Goal: Register for event/course

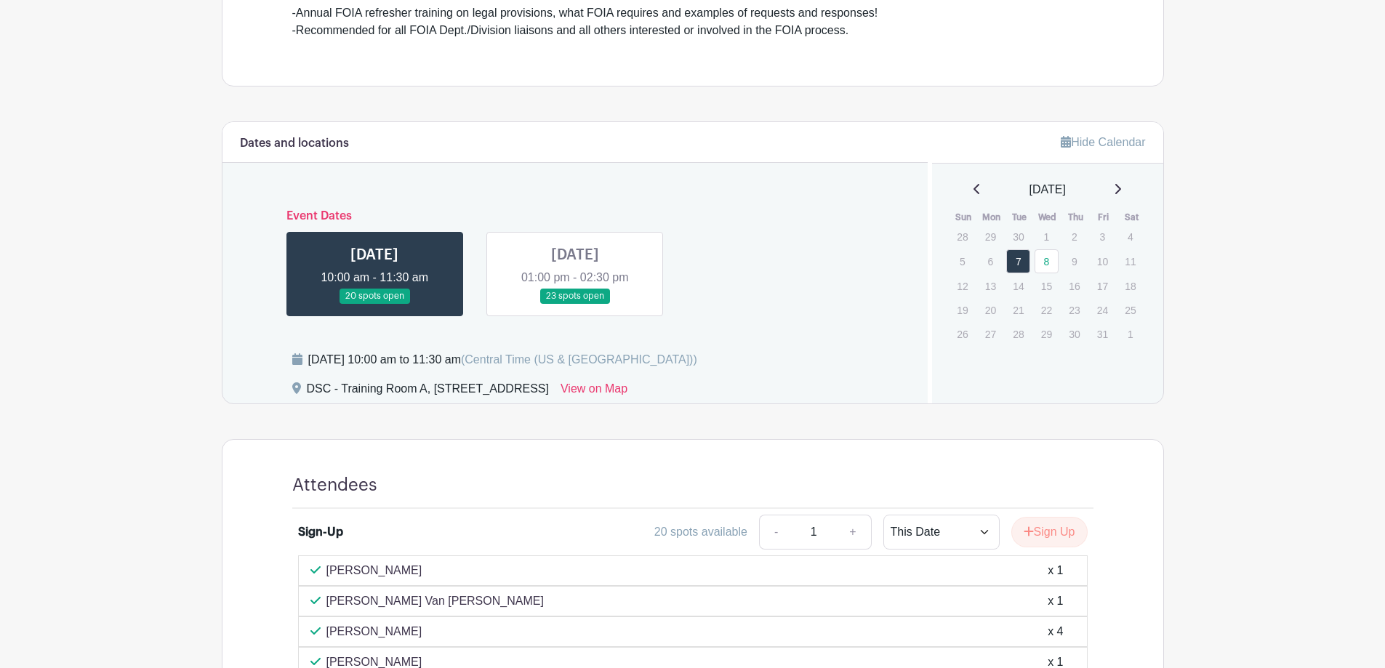
scroll to position [509, 0]
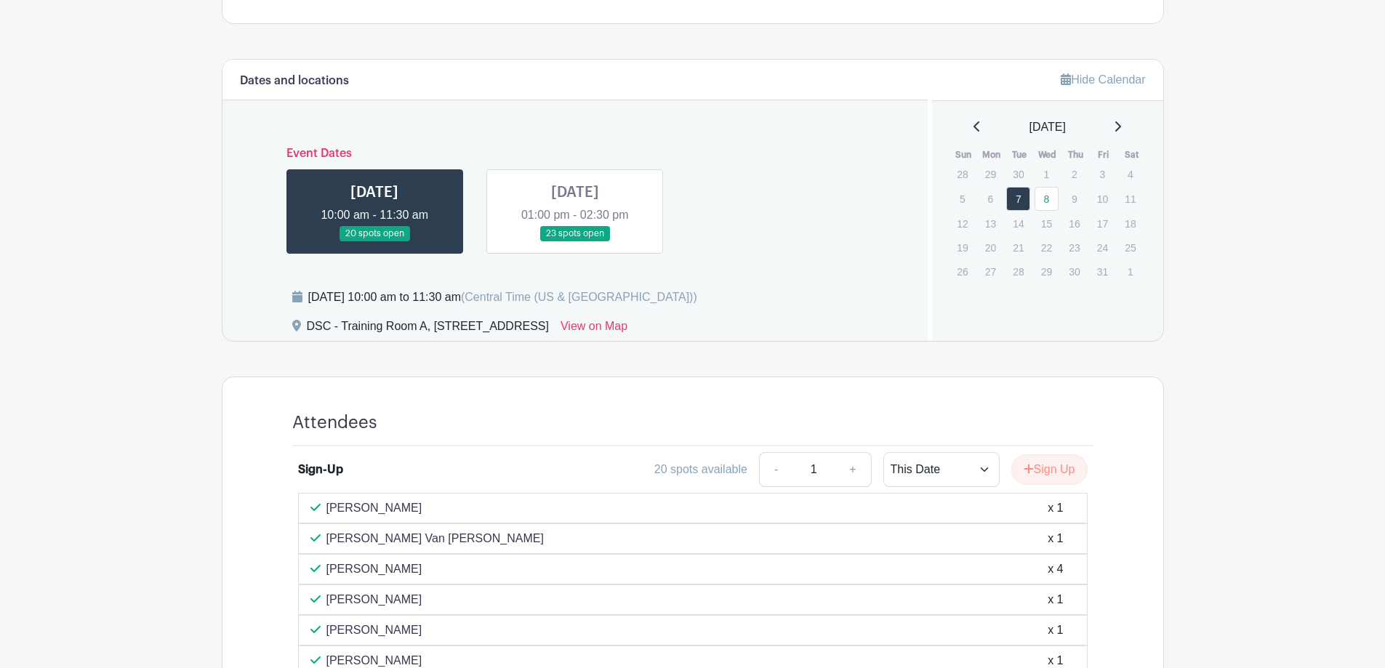
click at [575, 241] on link at bounding box center [575, 241] width 0 height 0
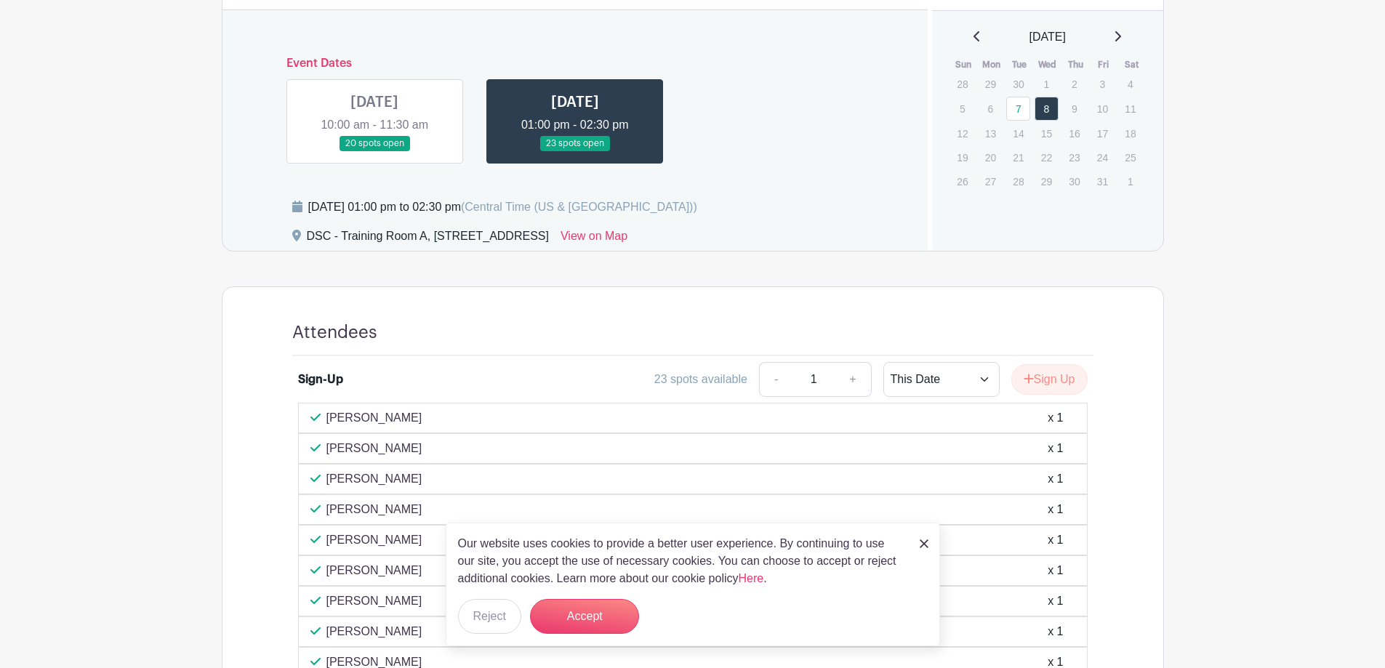
scroll to position [727, 0]
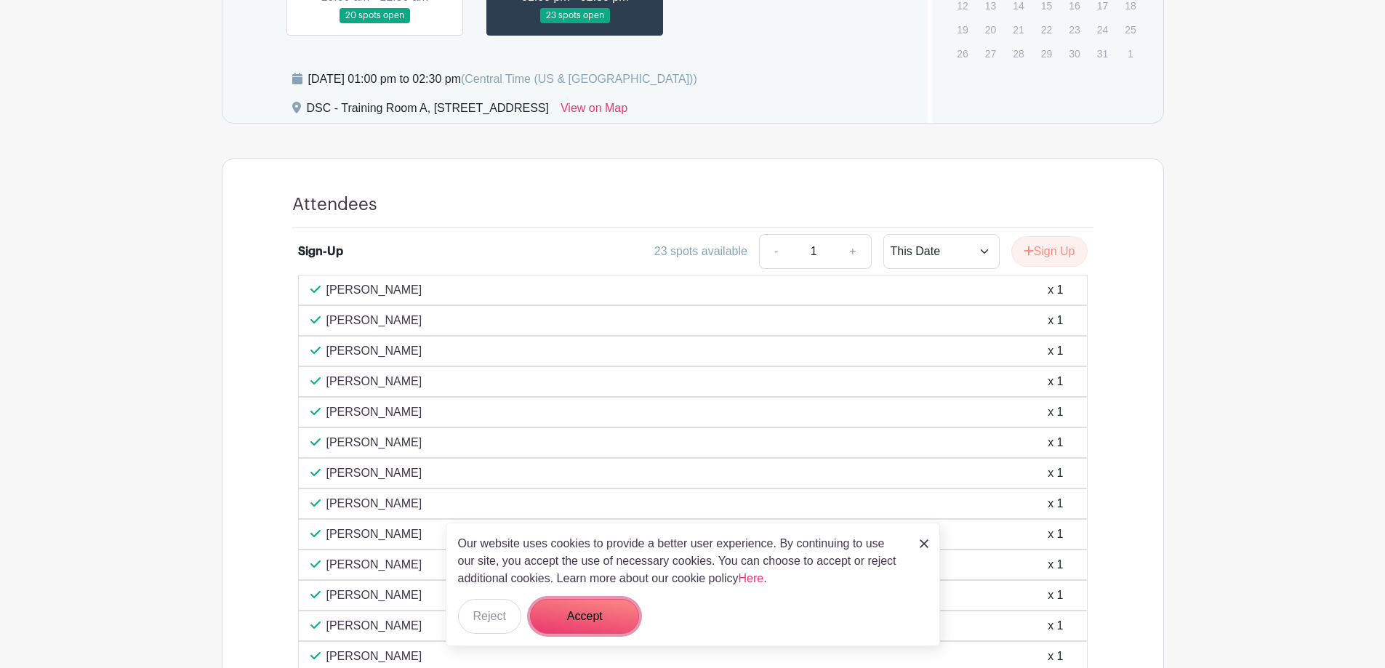
drag, startPoint x: 601, startPoint y: 603, endPoint x: 611, endPoint y: 592, distance: 14.9
click at [601, 603] on button "Accept" at bounding box center [584, 616] width 109 height 35
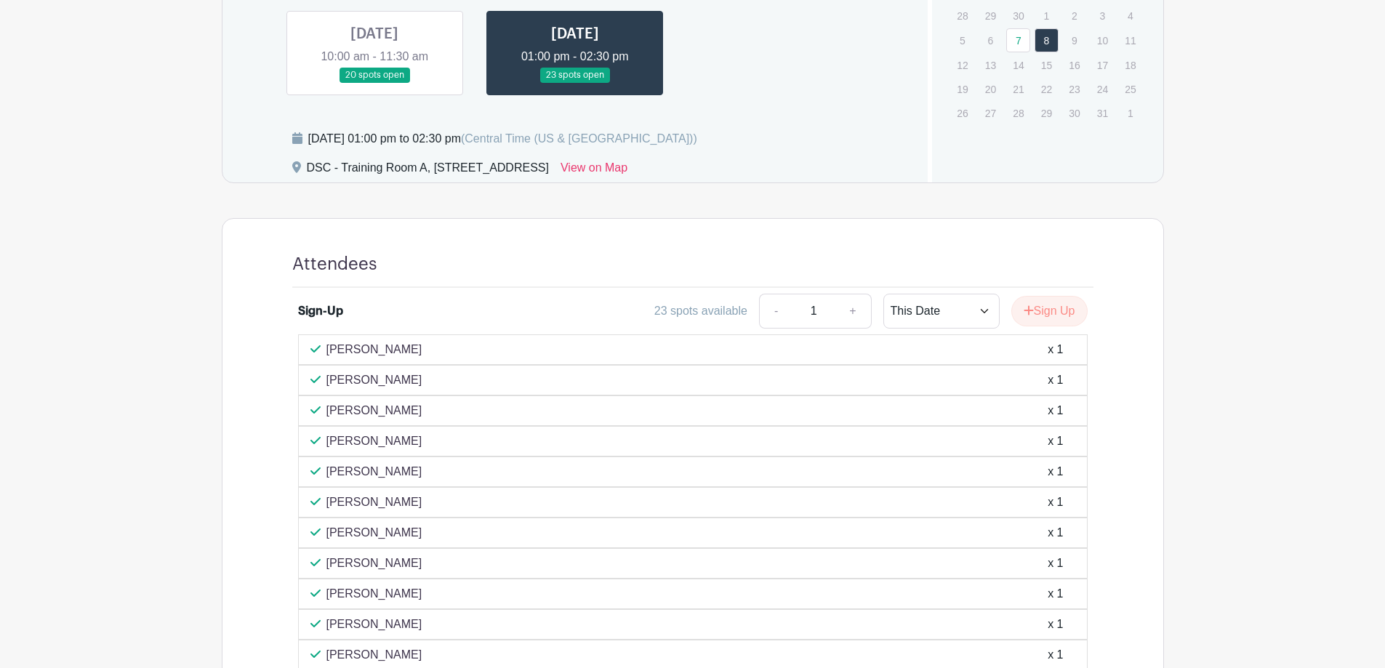
scroll to position [477, 0]
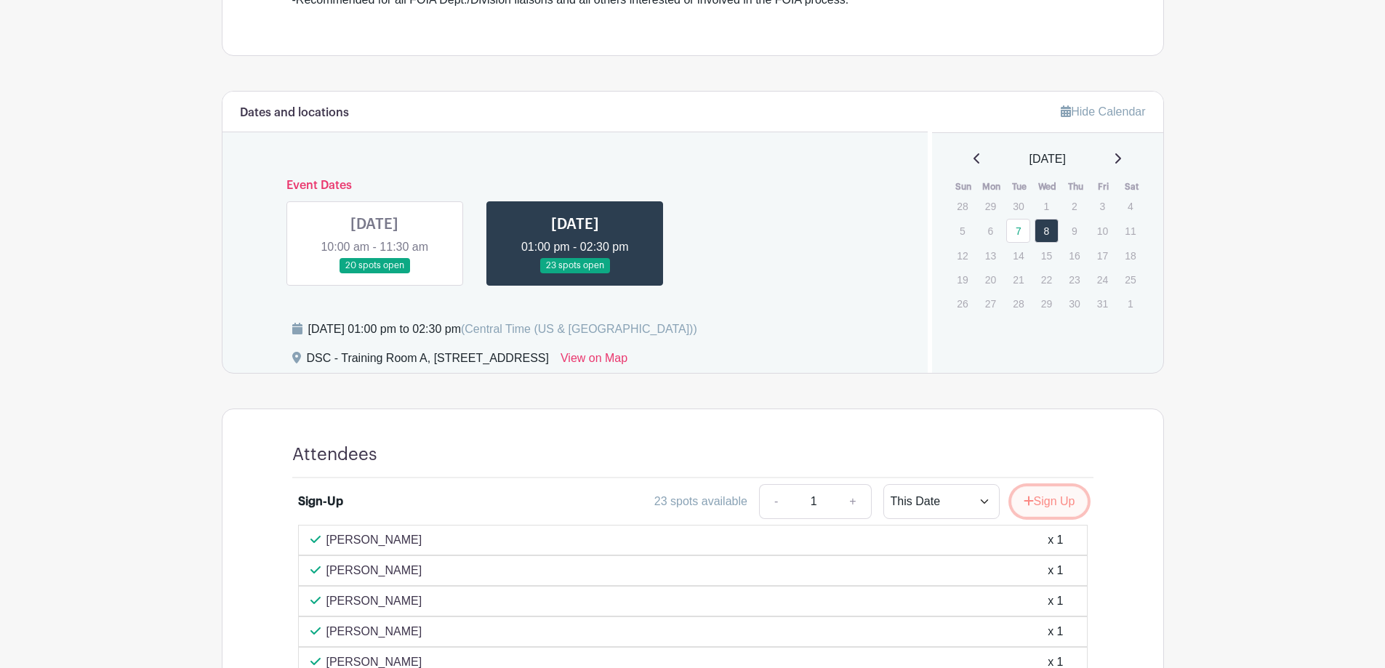
click at [1048, 508] on button "Sign Up" at bounding box center [1049, 501] width 76 height 31
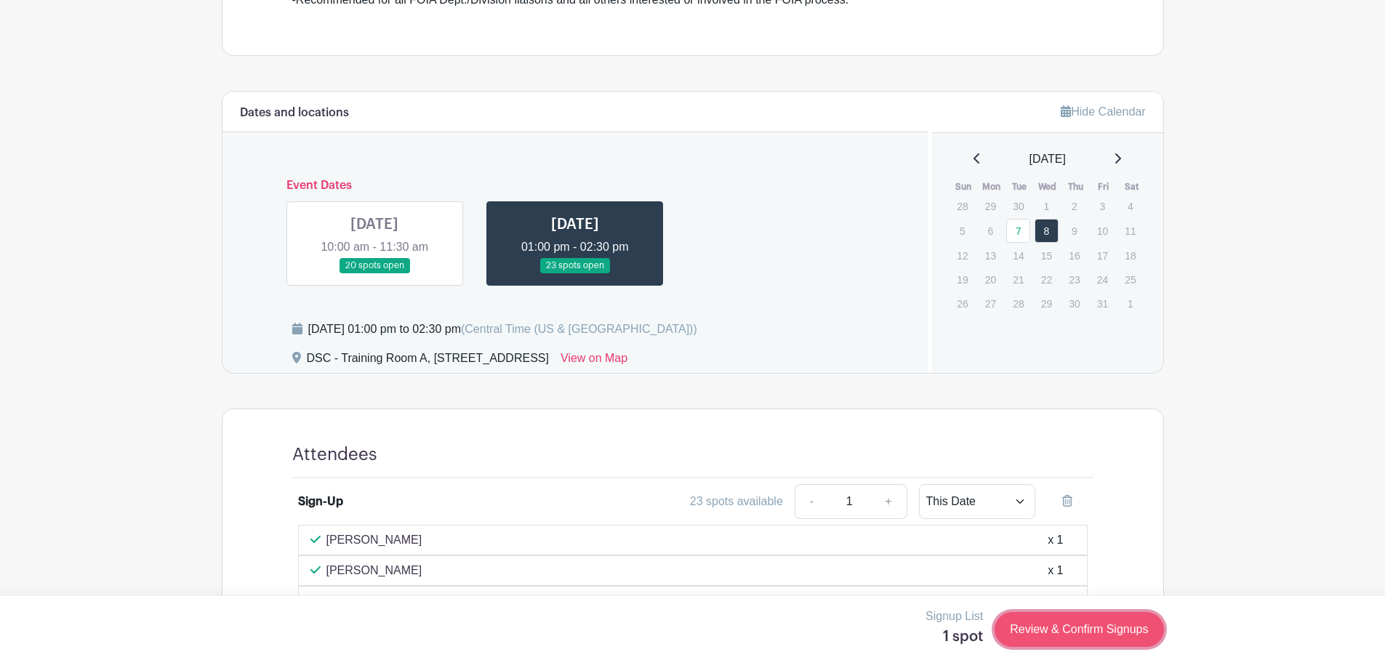
click at [1066, 628] on link "Review & Confirm Signups" at bounding box center [1078, 629] width 169 height 35
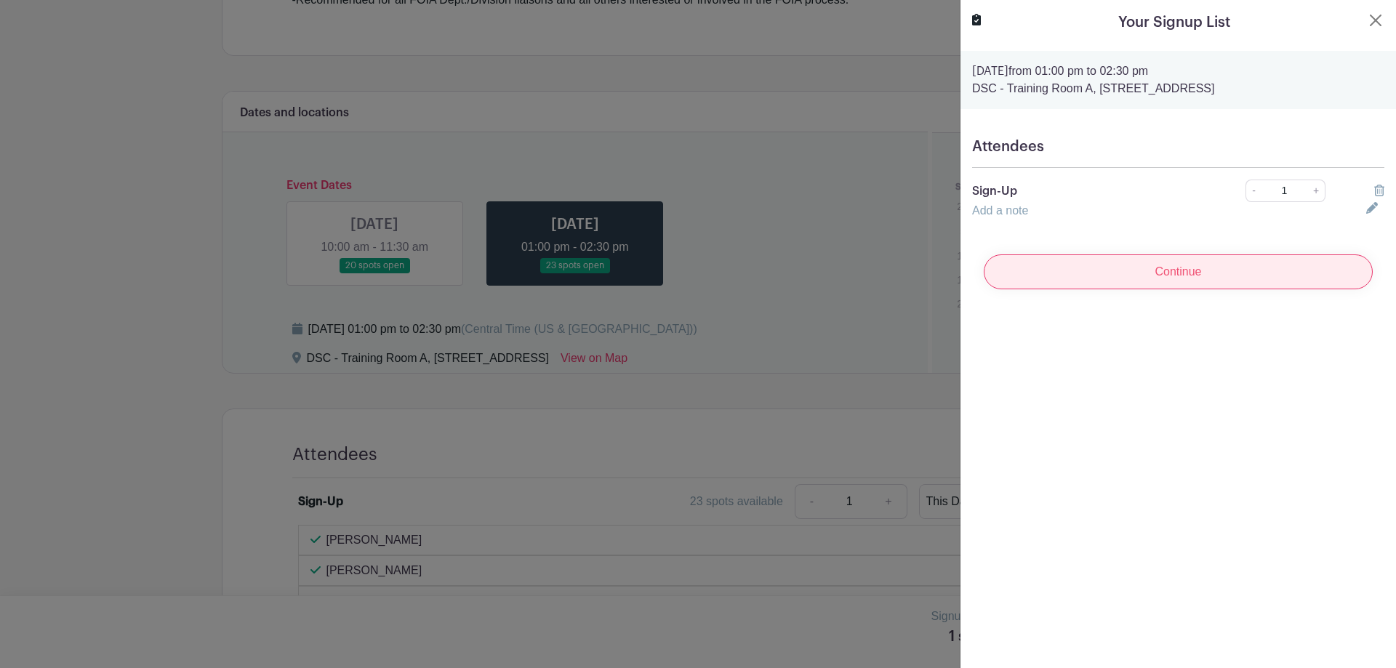
click at [1128, 271] on input "Continue" at bounding box center [1177, 271] width 389 height 35
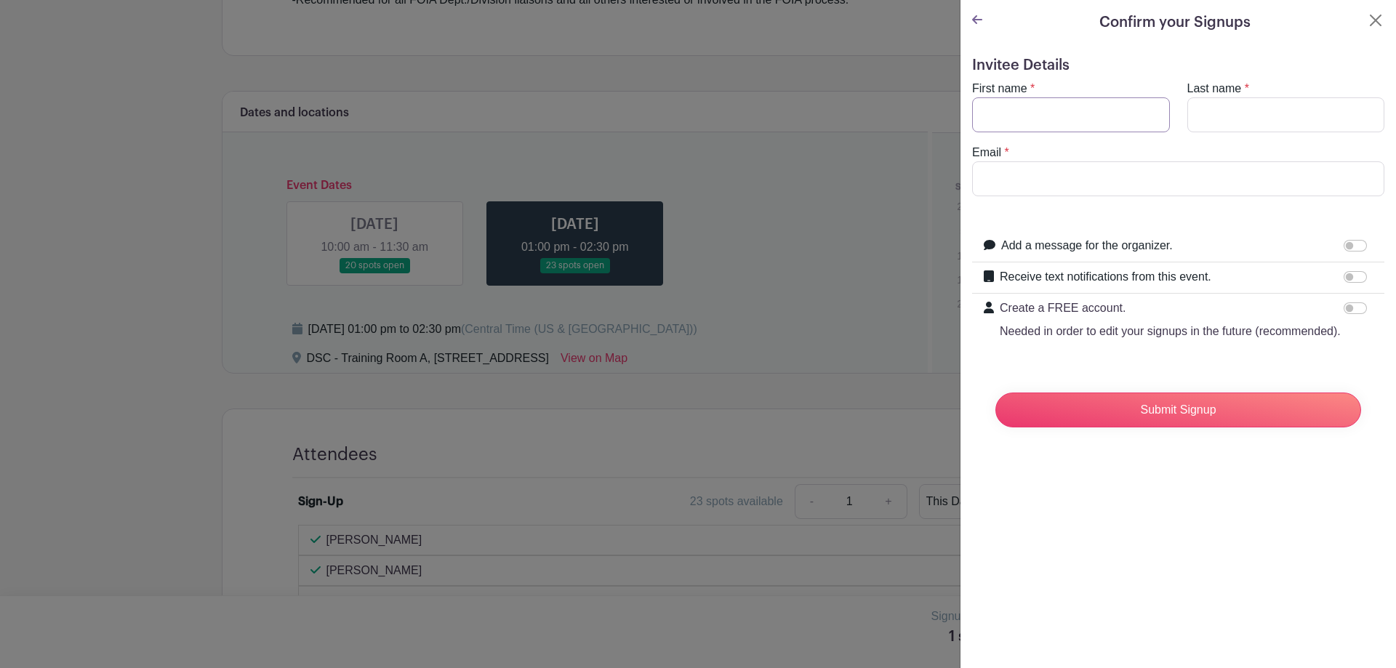
click at [1020, 110] on input "First name" at bounding box center [1071, 114] width 198 height 35
type input "[PERSON_NAME]"
type input "[EMAIL_ADDRESS][DOMAIN_NAME]"
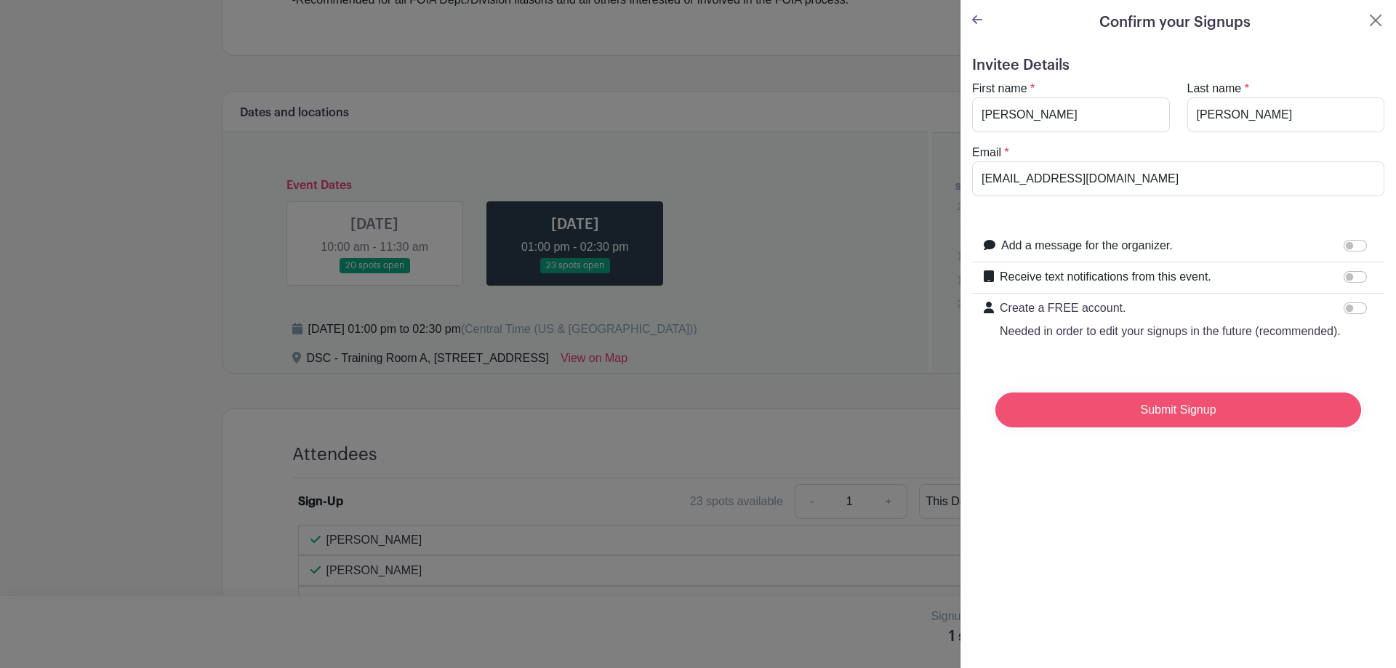
click at [1140, 427] on input "Submit Signup" at bounding box center [1178, 410] width 366 height 35
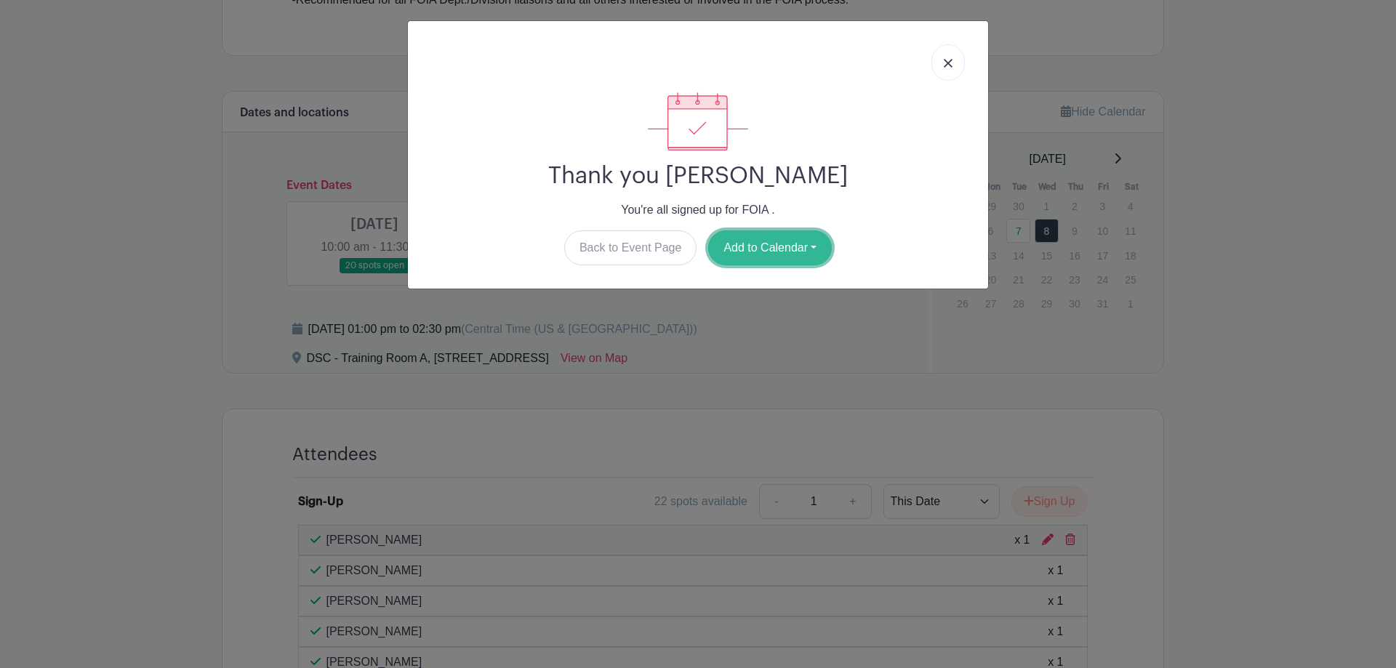
click at [757, 246] on button "Add to Calendar" at bounding box center [770, 247] width 124 height 35
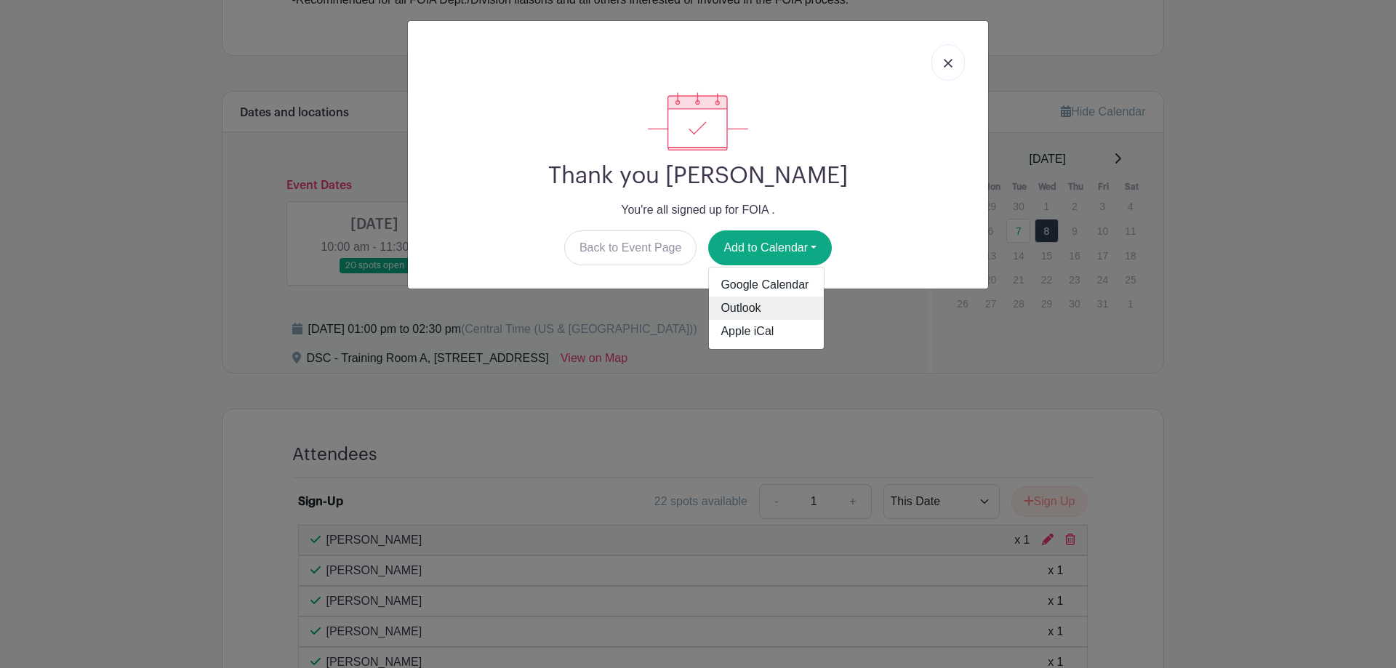
click at [755, 315] on link "Outlook" at bounding box center [766, 308] width 115 height 23
click at [957, 65] on link at bounding box center [947, 62] width 33 height 36
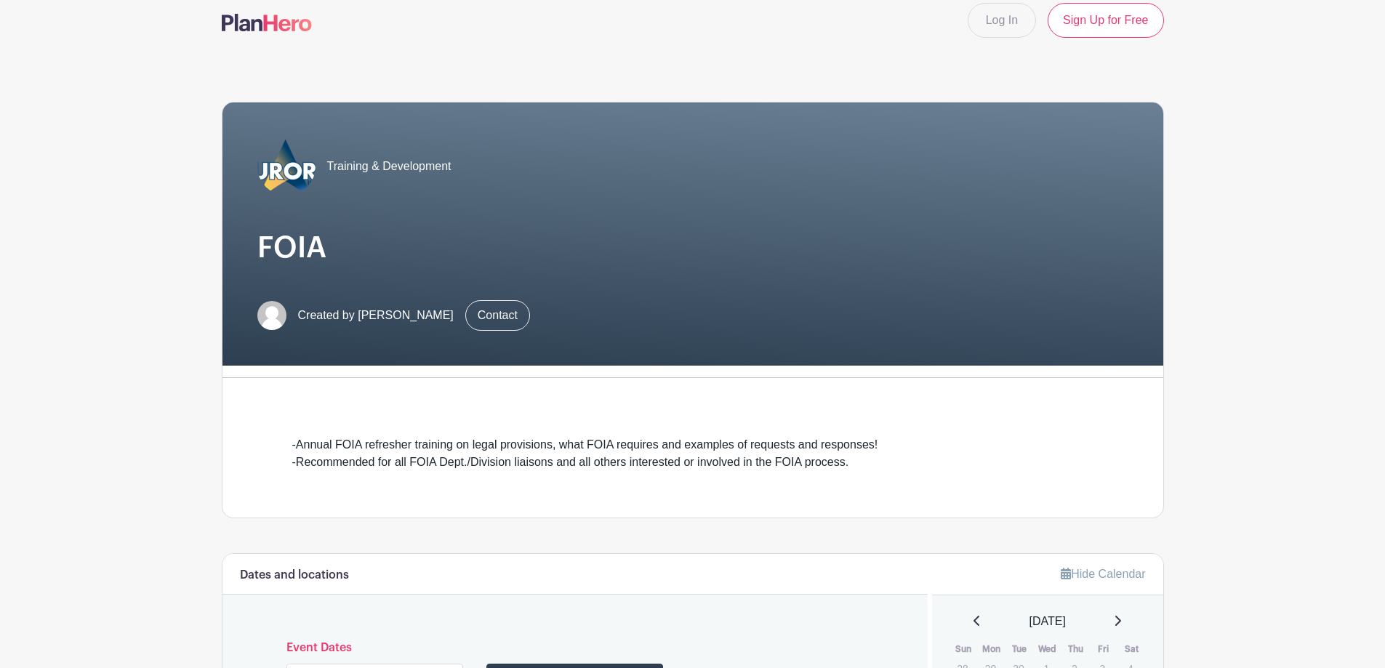
scroll to position [0, 0]
